Goal: Transaction & Acquisition: Book appointment/travel/reservation

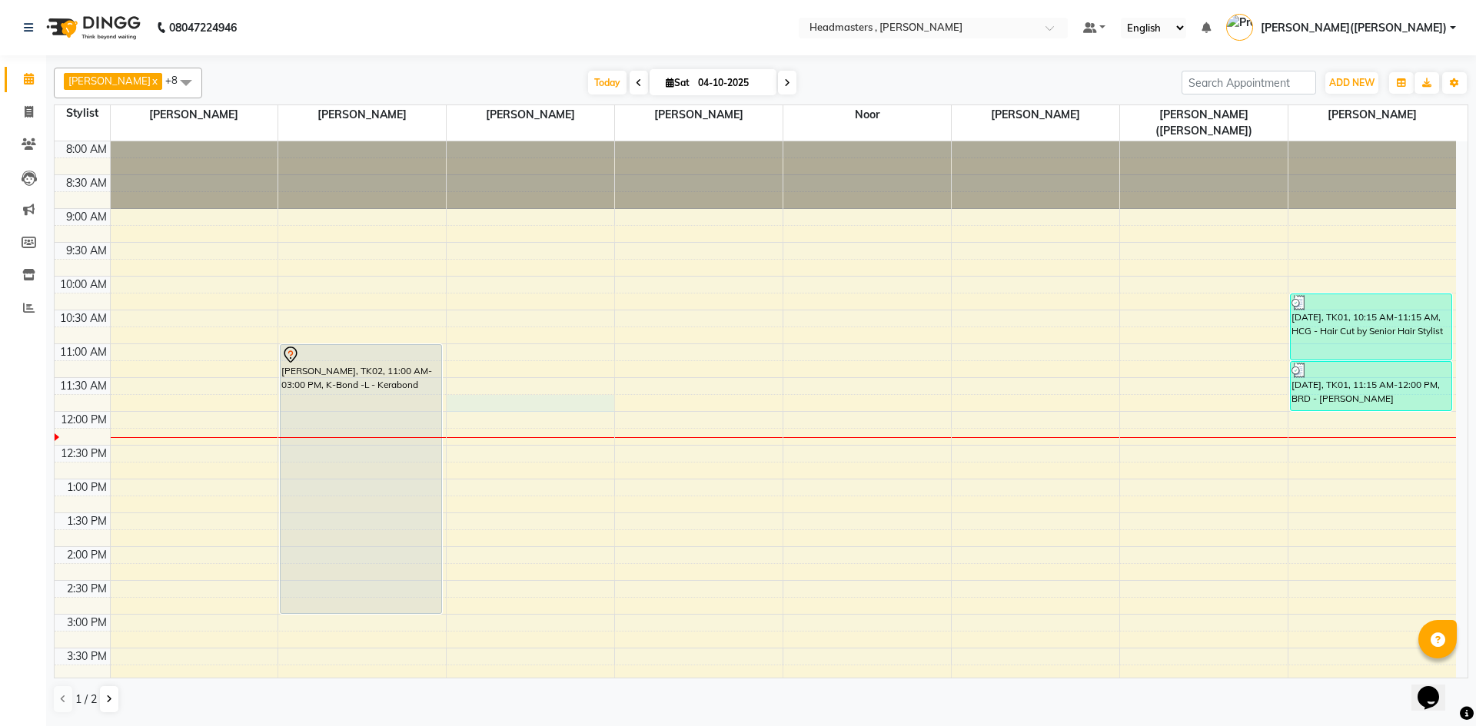
click at [465, 387] on div "8:00 AM 8:30 AM 9:00 AM 9:30 AM 10:00 AM 10:30 AM 11:00 AM 11:30 AM 12:00 PM 12…" at bounding box center [755, 580] width 1401 height 879
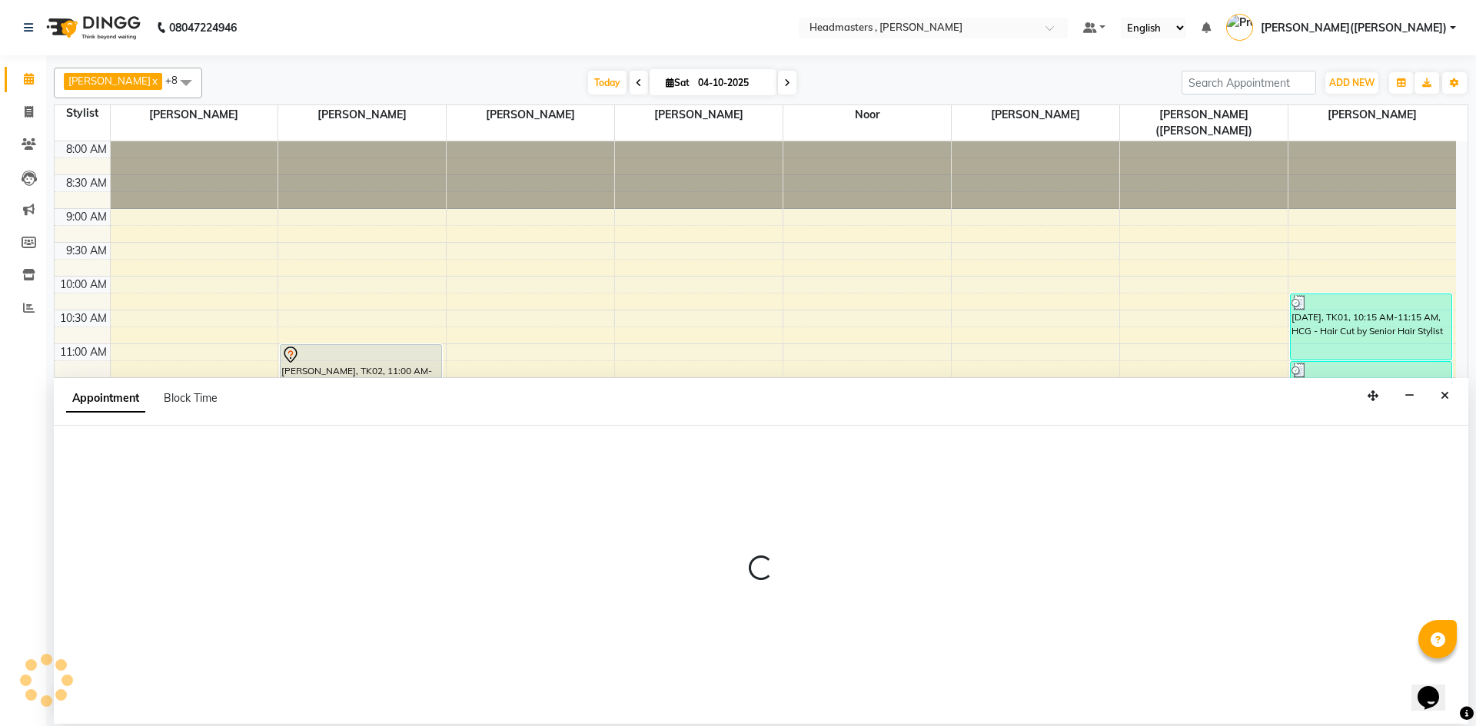
select select "85125"
select select "705"
select select "tentative"
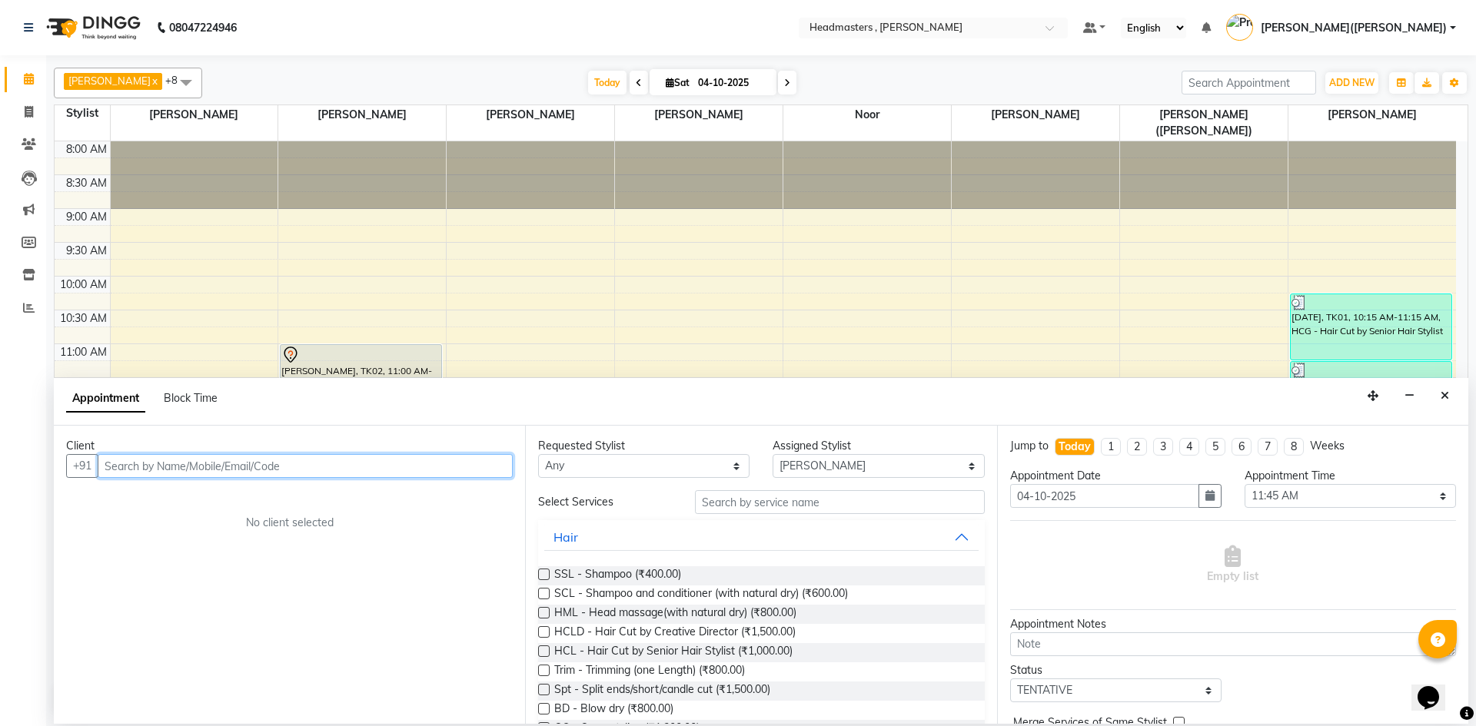
paste input "7848000003"
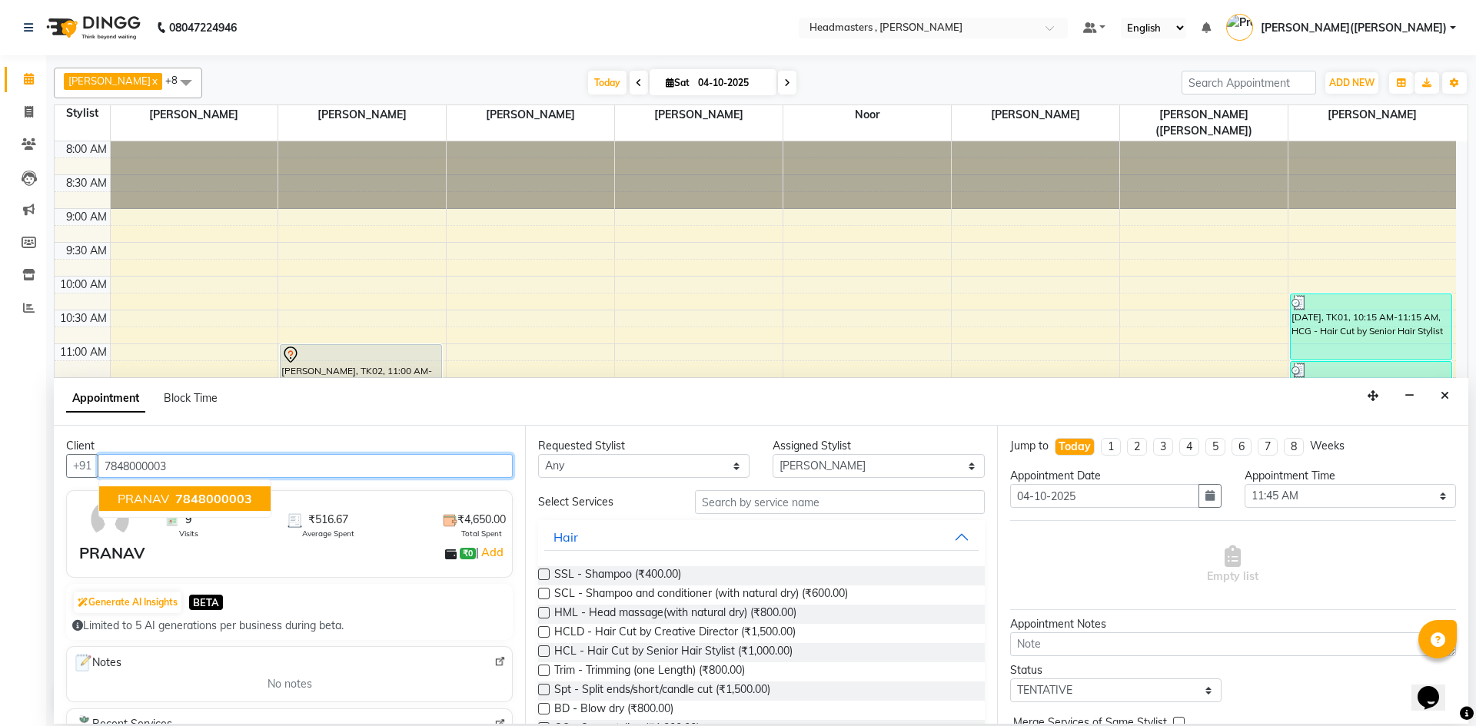
type input "7848000003"
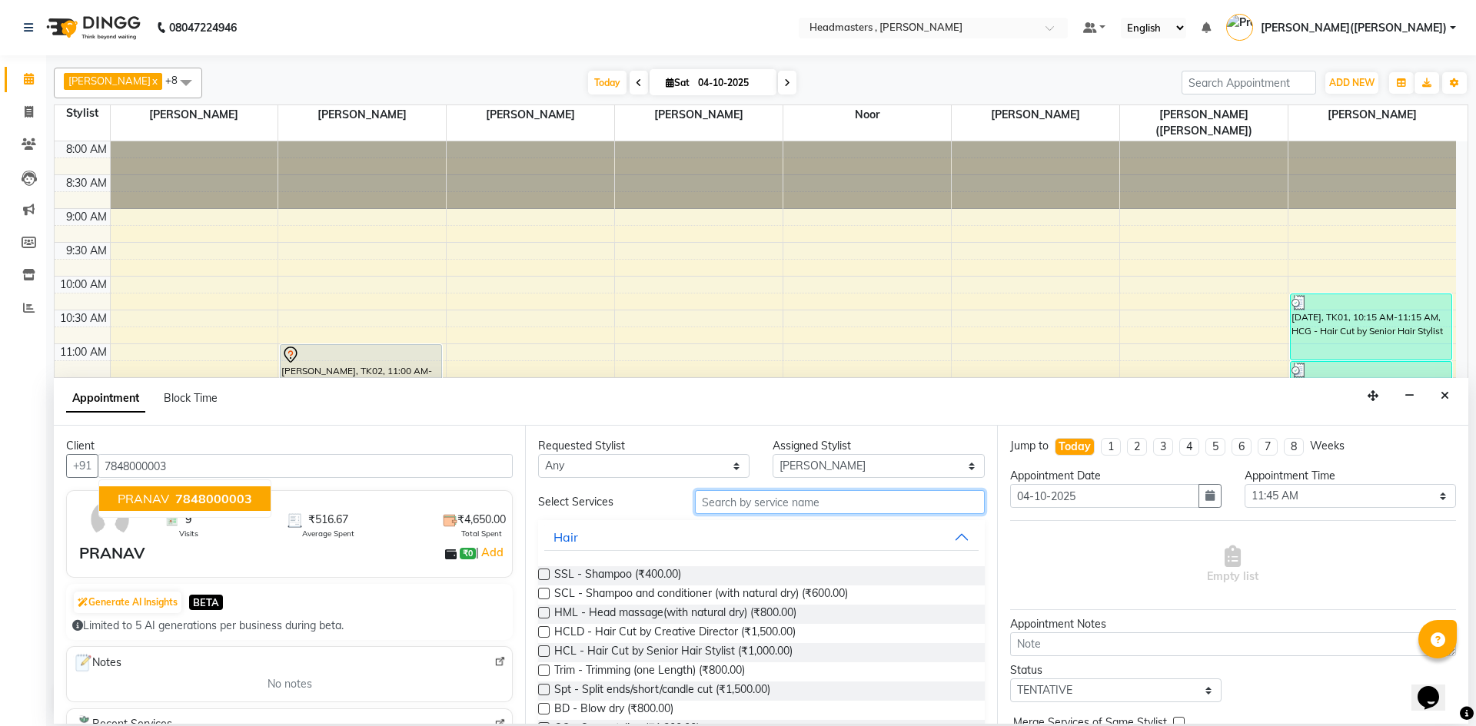
click at [759, 500] on input "text" at bounding box center [840, 502] width 290 height 24
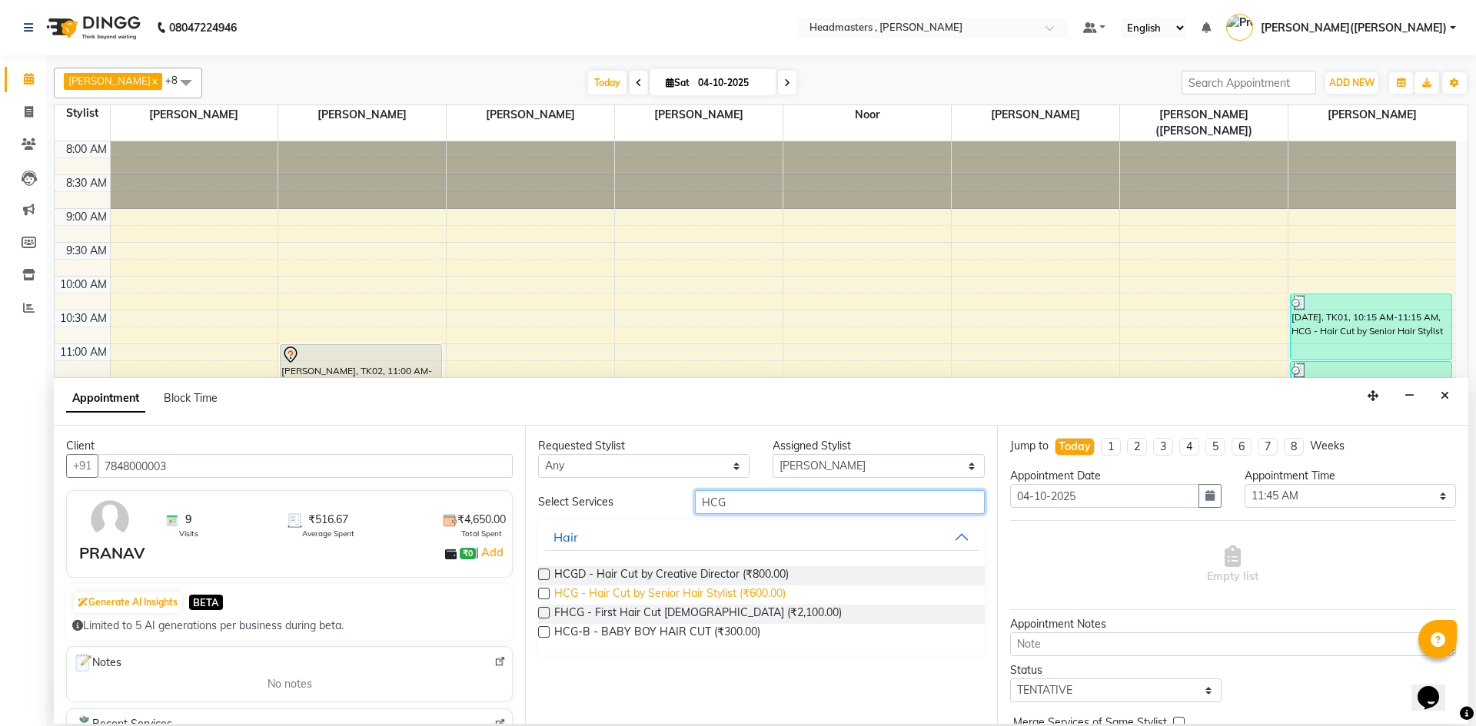
type input "HCG"
click at [706, 590] on span "HCG - Hair Cut by Senior Hair Stylist (₹600.00)" at bounding box center [669, 595] width 231 height 19
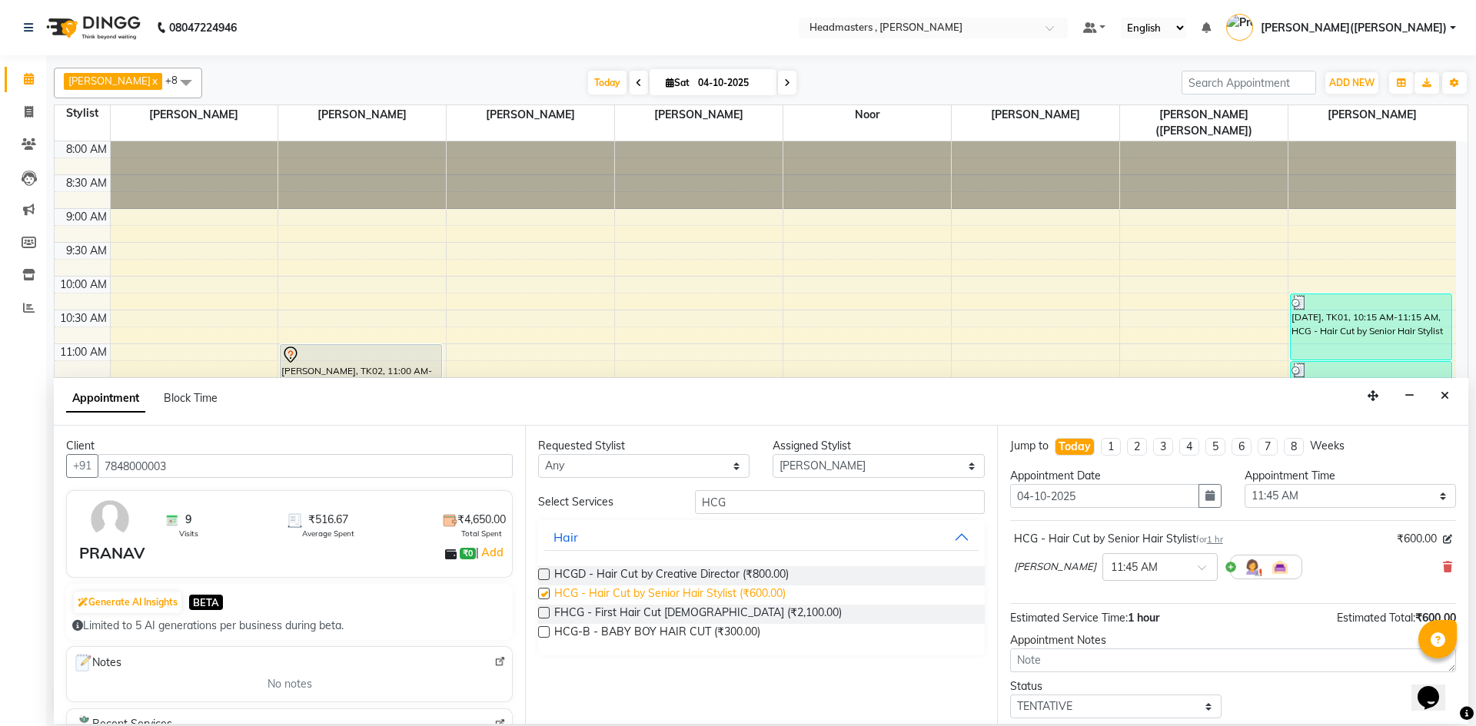
checkbox input "false"
click at [763, 500] on input "HCG" at bounding box center [840, 502] width 290 height 24
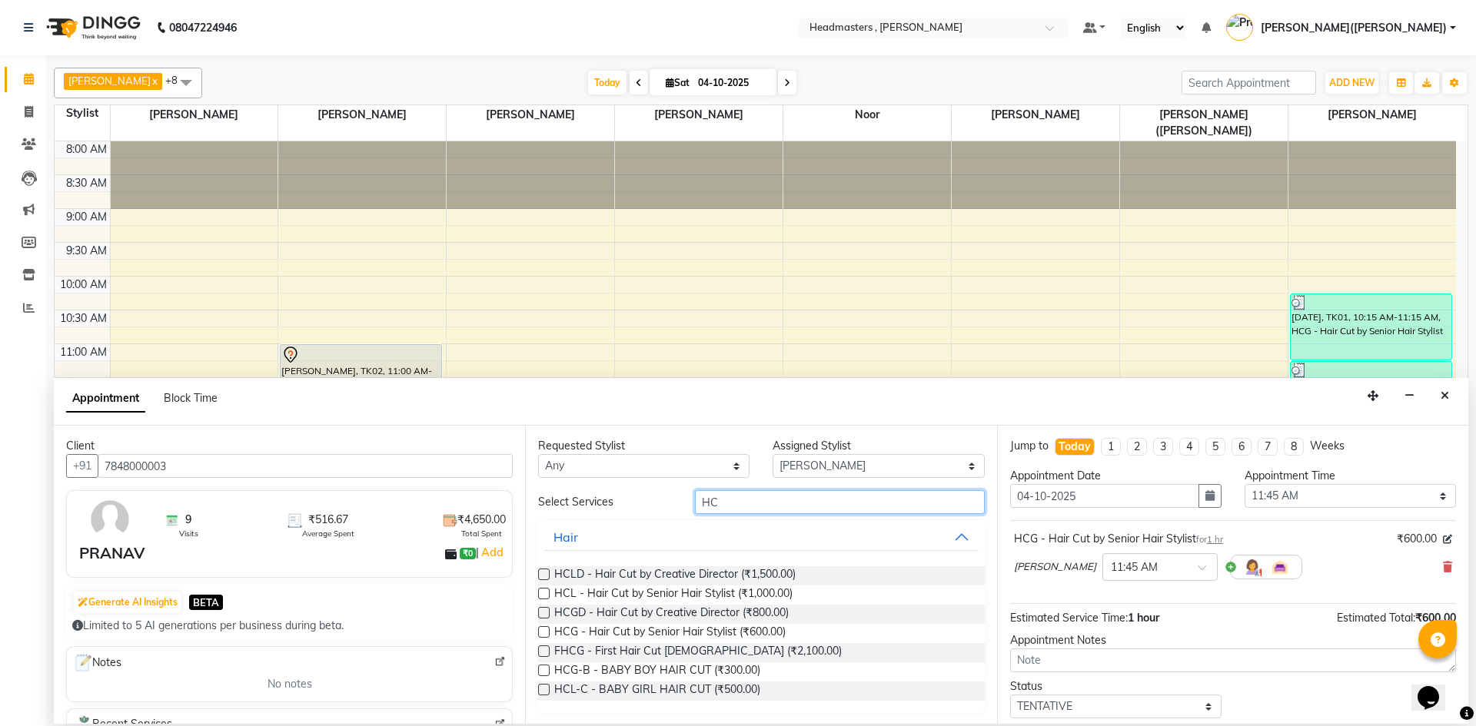
type input "H"
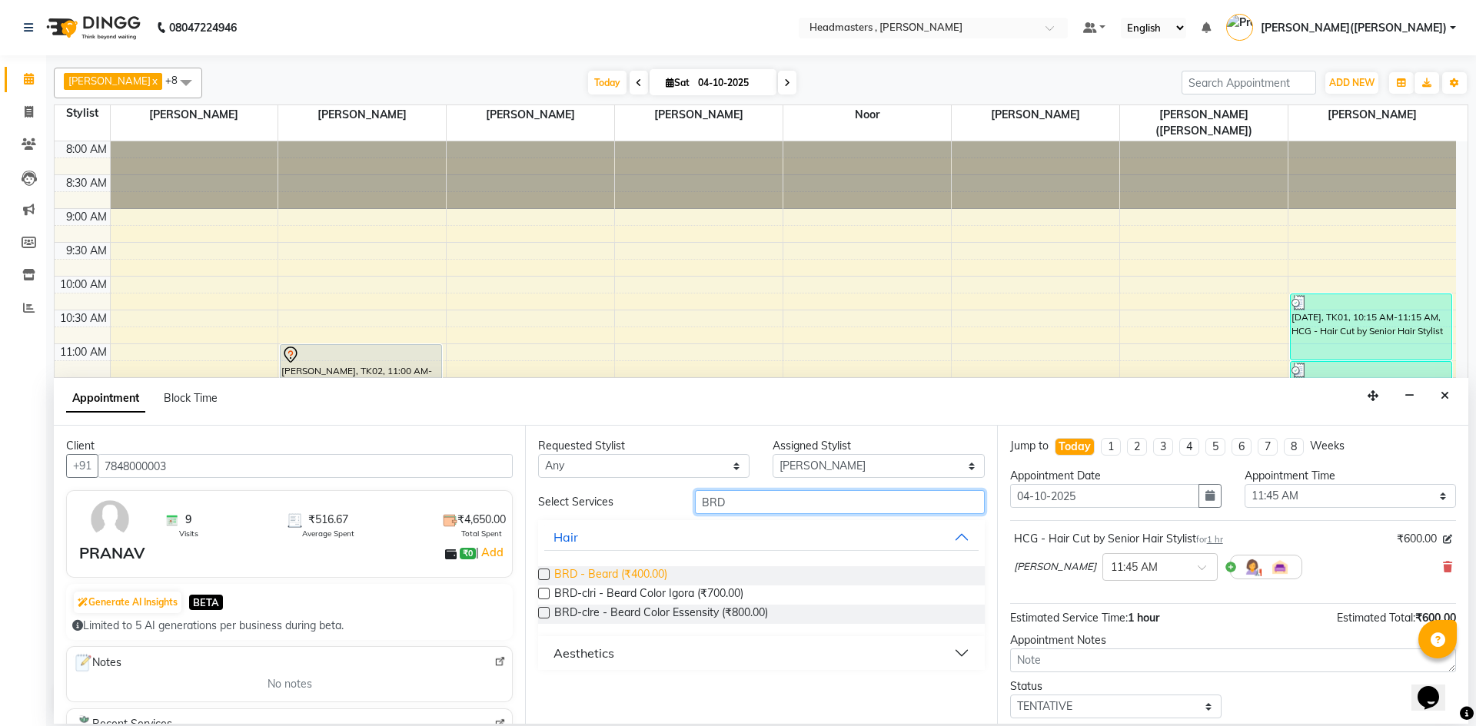
type input "BRD"
click at [639, 574] on span "BRD - Beard (₹400.00)" at bounding box center [610, 576] width 113 height 19
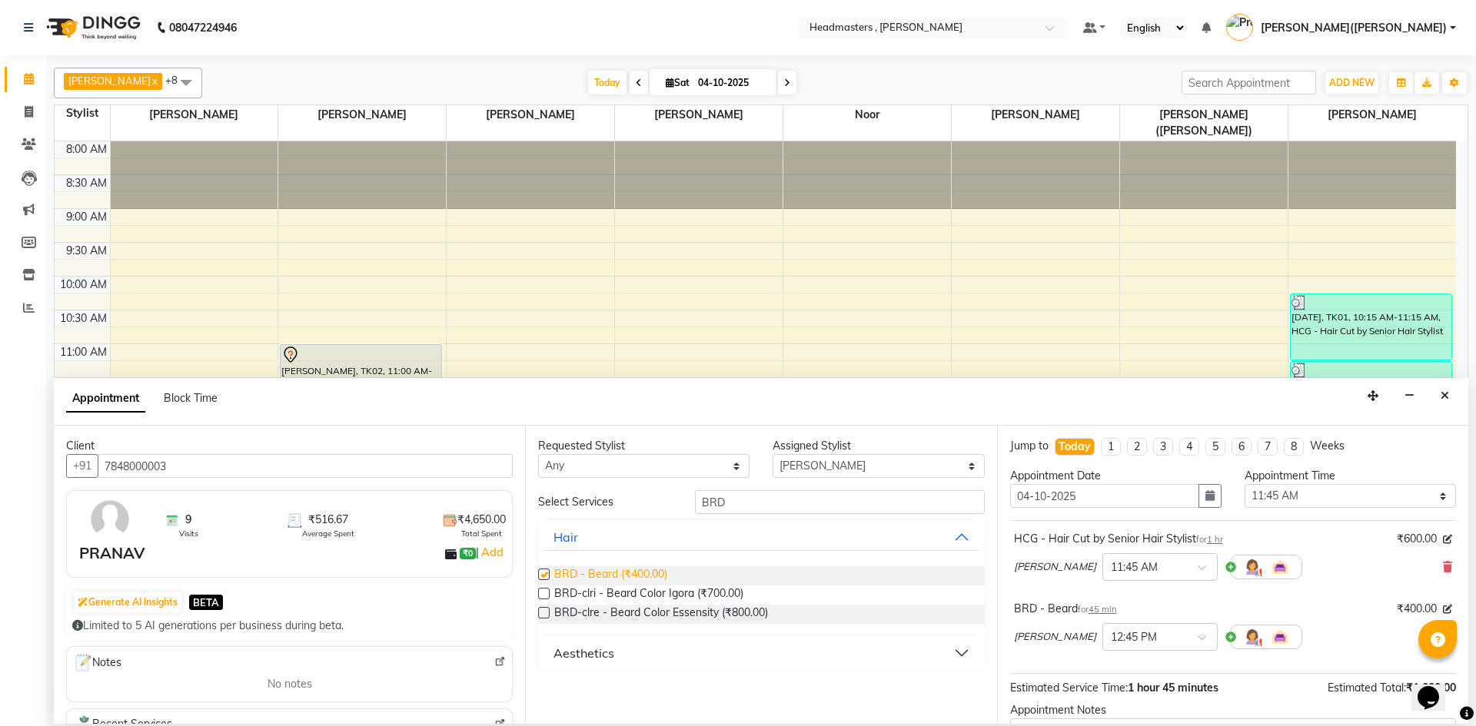
checkbox input "false"
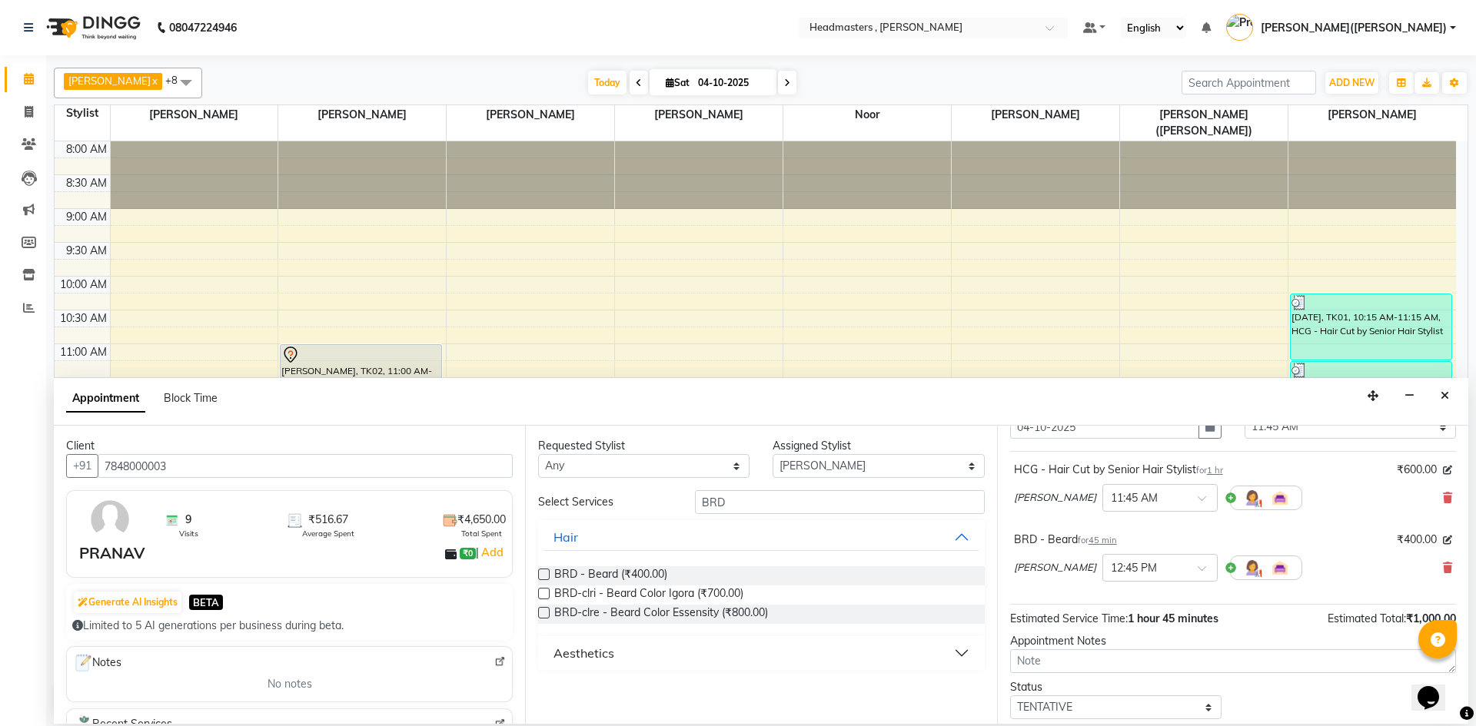
scroll to position [136, 0]
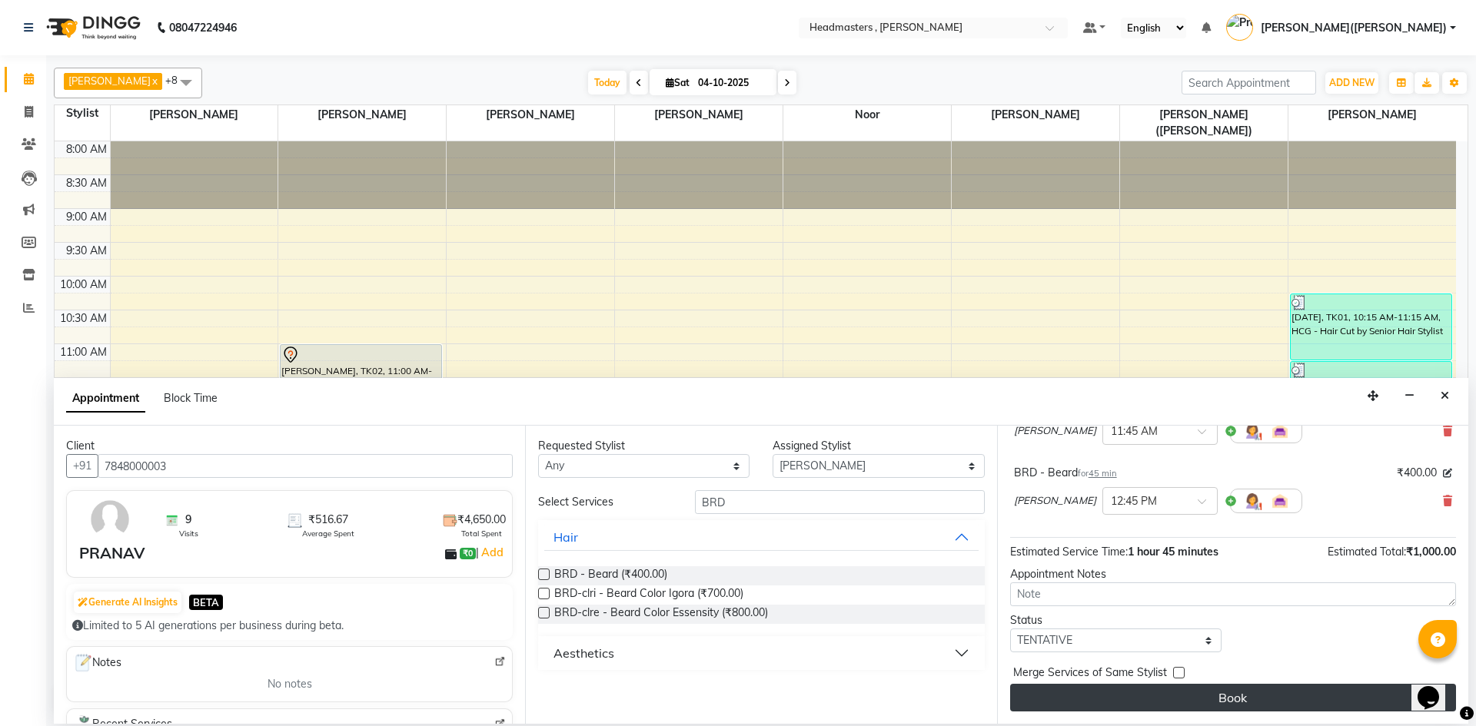
click at [1231, 694] on button "Book" at bounding box center [1233, 698] width 446 height 28
